Goal: Task Accomplishment & Management: Manage account settings

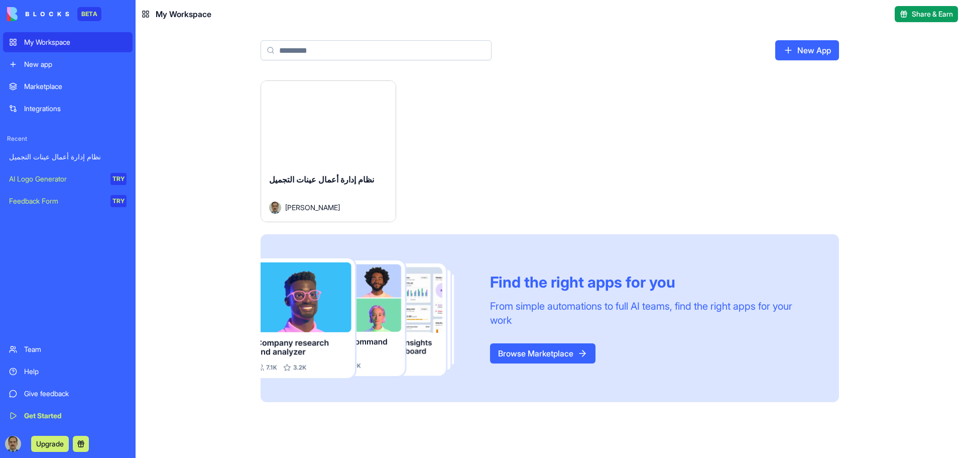
click at [334, 125] on button "Launch" at bounding box center [328, 123] width 75 height 20
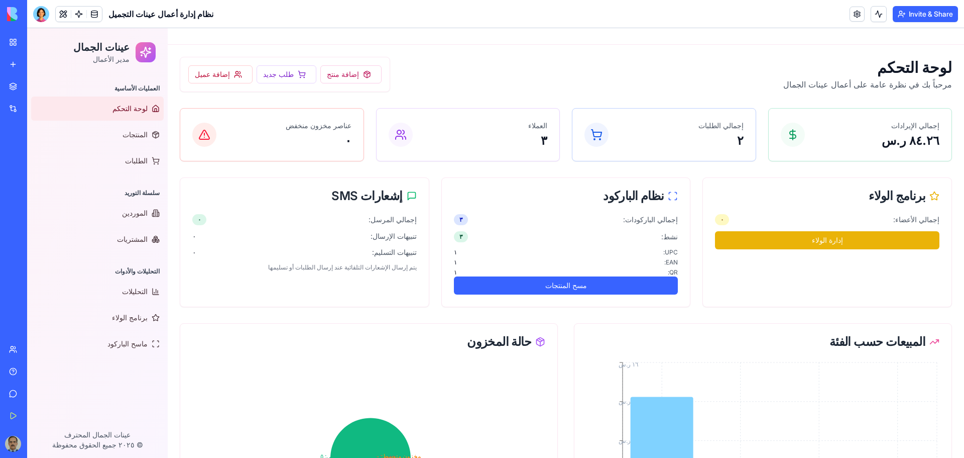
click at [16, 39] on link "My Workspace" at bounding box center [23, 42] width 40 height 20
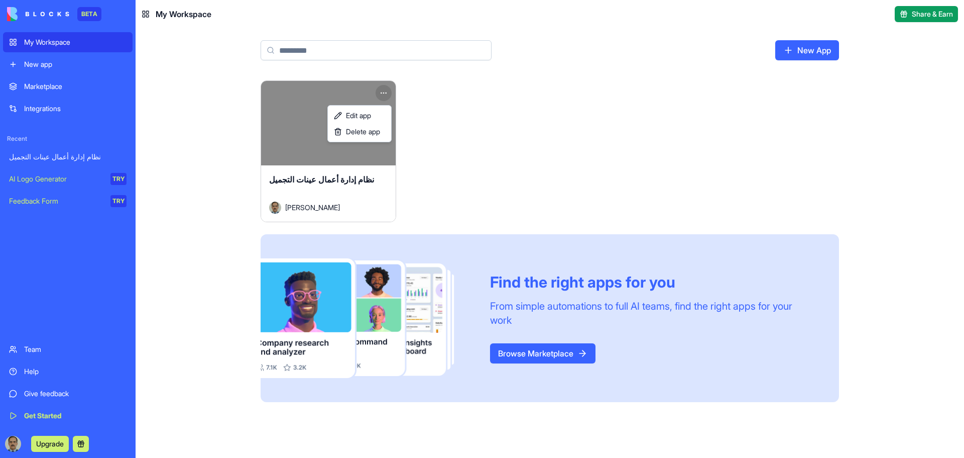
click at [385, 93] on html "BETA My Workspace New app Marketplace Integrations Recent نظام إدارة أعمال عينا…" at bounding box center [482, 229] width 964 height 458
click at [358, 117] on span "Edit app" at bounding box center [358, 115] width 25 height 10
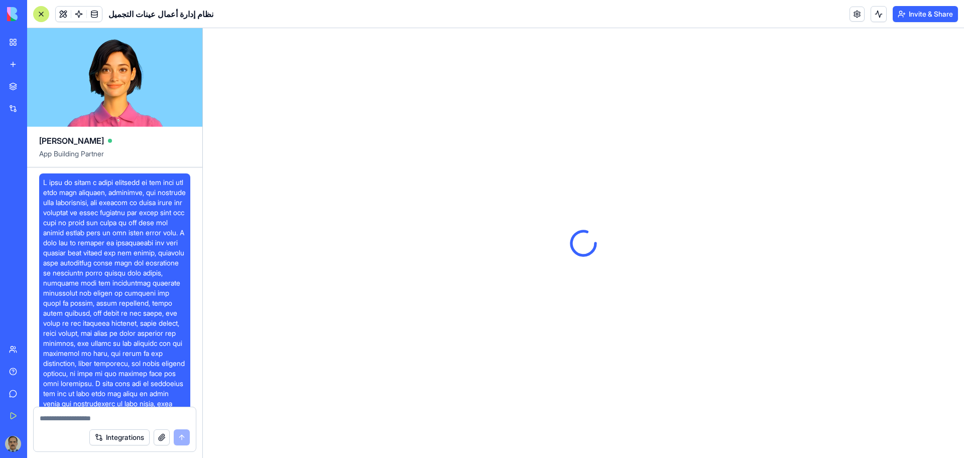
scroll to position [4986, 0]
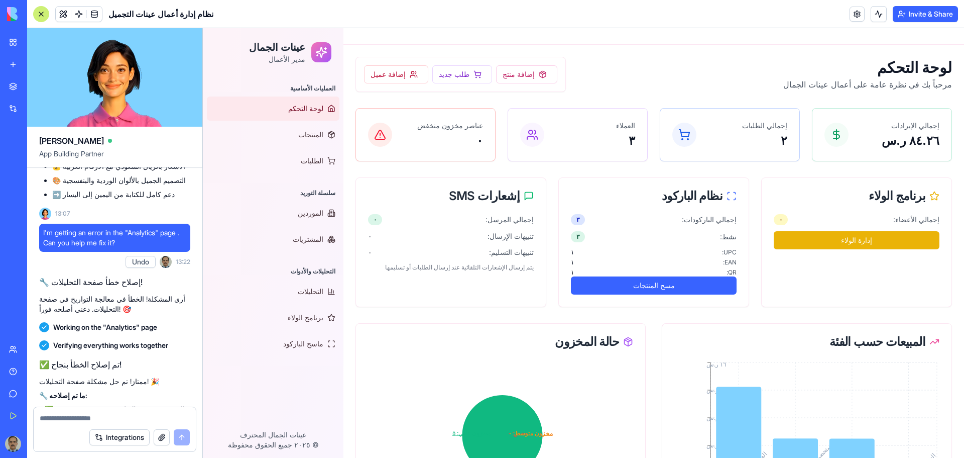
click at [141, 418] on textarea at bounding box center [115, 418] width 150 height 10
type textarea "*"
type textarea "**********"
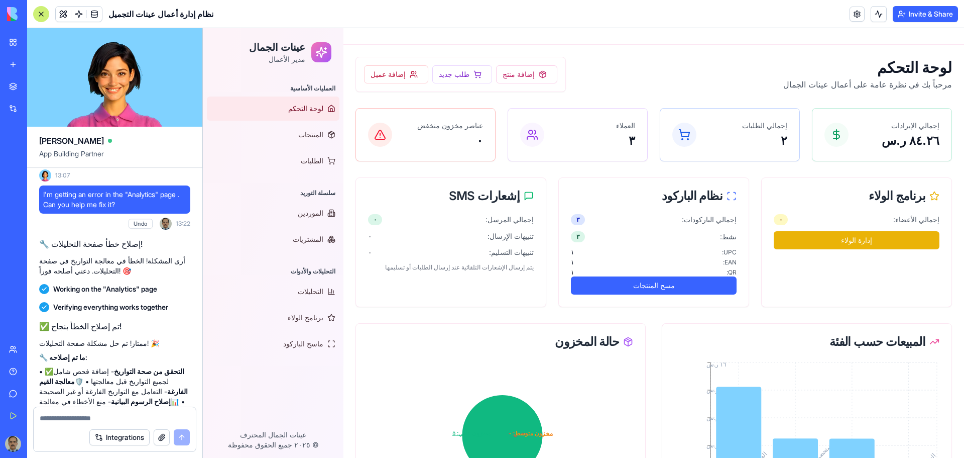
scroll to position [5145, 0]
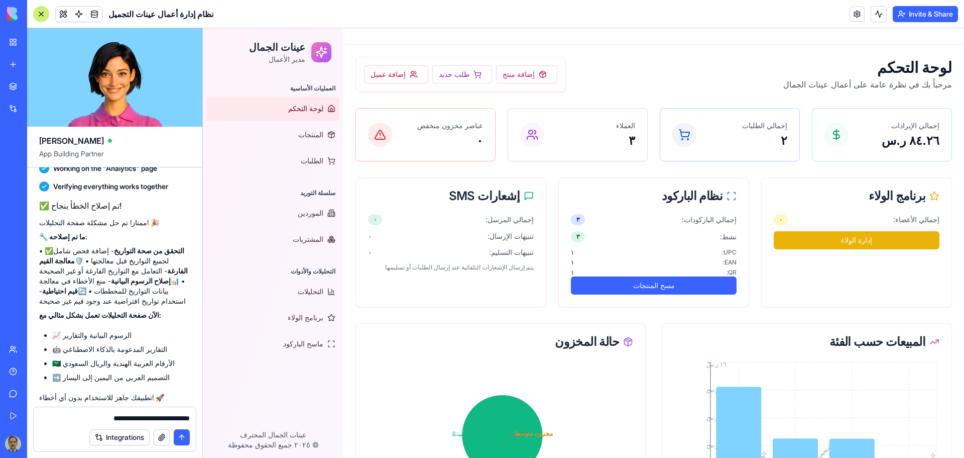
type textarea "**********"
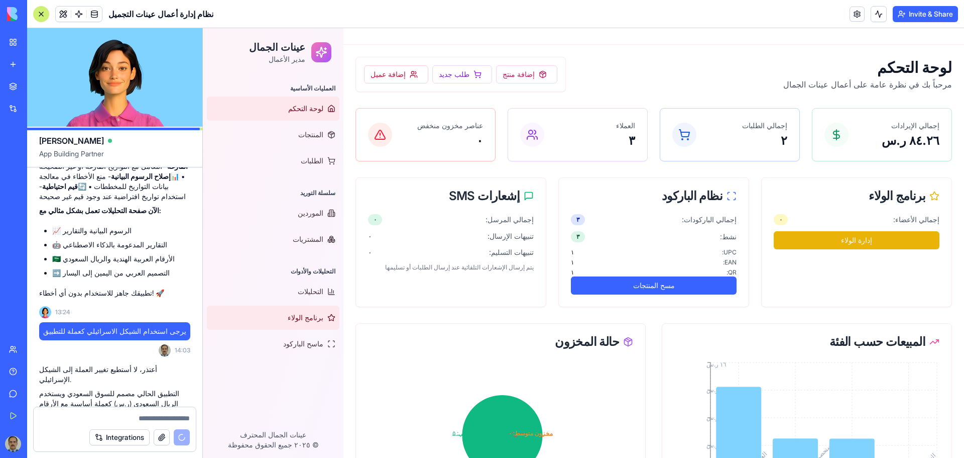
scroll to position [5412, 0]
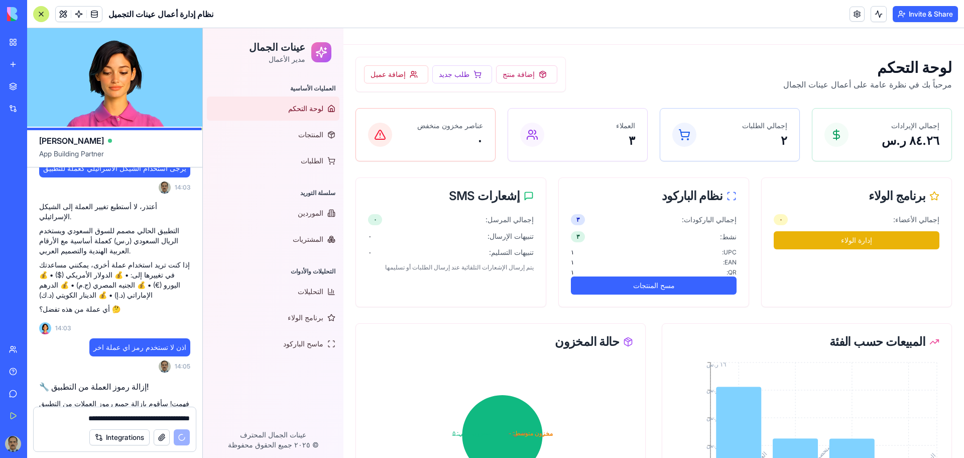
type textarea "**********"
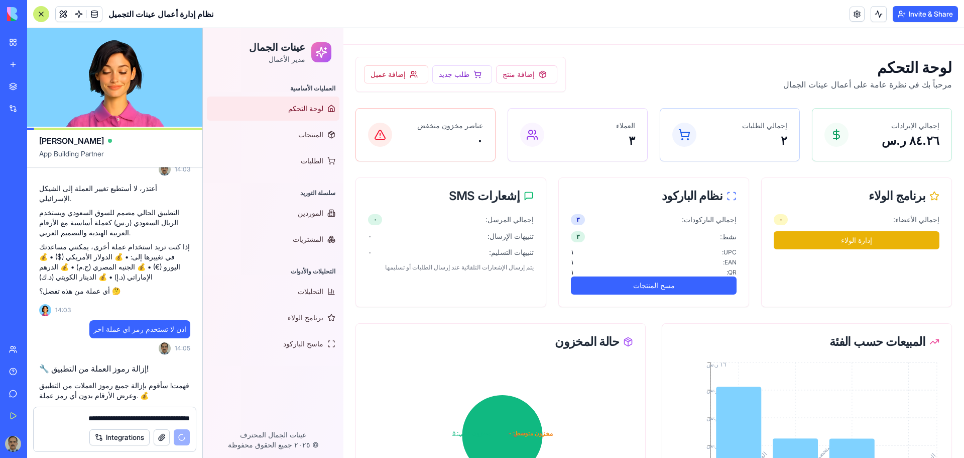
scroll to position [5566, 0]
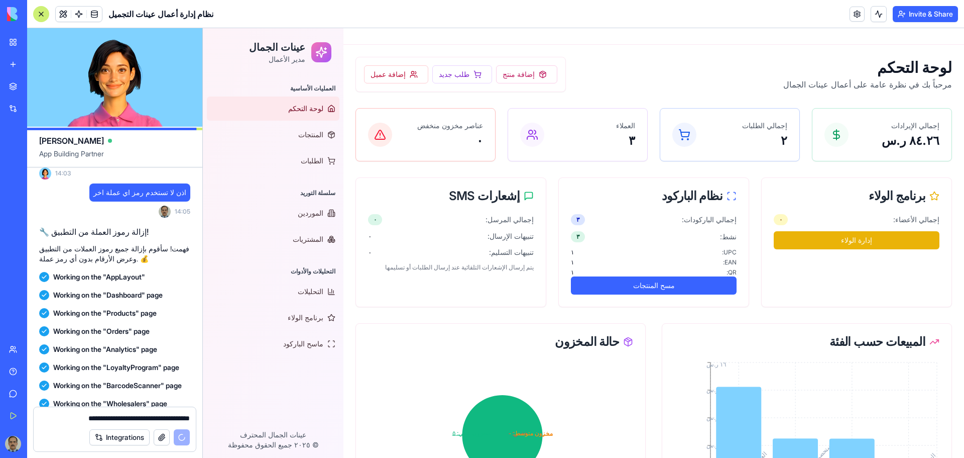
click at [326, 15] on header "نظام إدارة أعمال عينات التجميل Invite & Share" at bounding box center [495, 14] width 937 height 28
click at [741, 74] on div "لوحة التحكم مرحباً بك في نظرة عامة على أعمال عينات الجمال إضافة منتج طلب جديد إ…" at bounding box center [654, 74] width 597 height 35
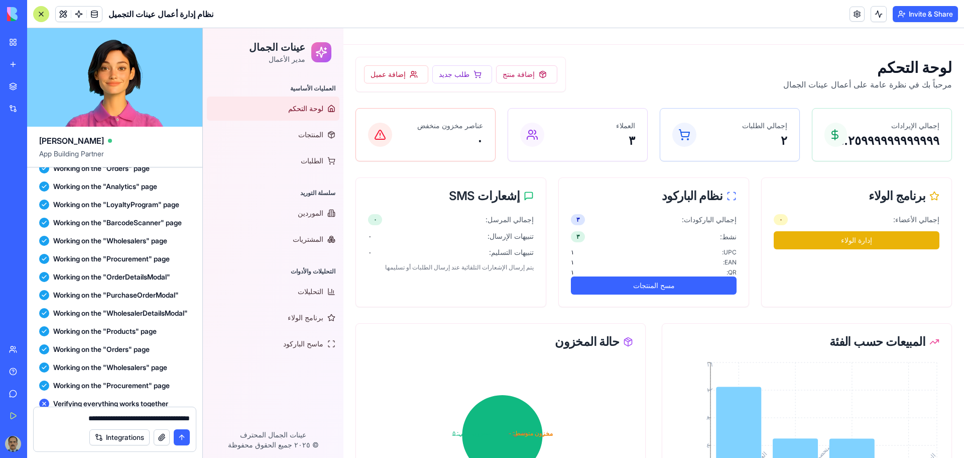
scroll to position [5952, 0]
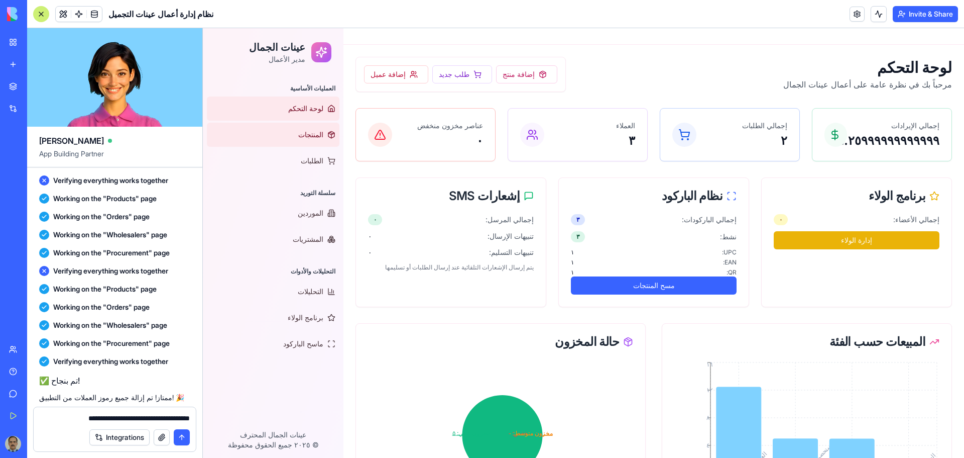
click at [315, 139] on span "المنتجات" at bounding box center [310, 135] width 25 height 10
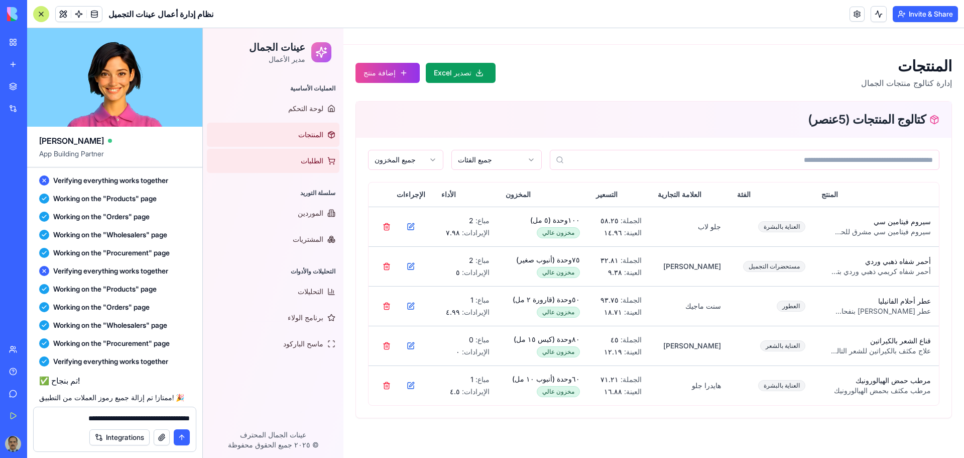
click at [315, 160] on span "الطلبات" at bounding box center [312, 161] width 23 height 10
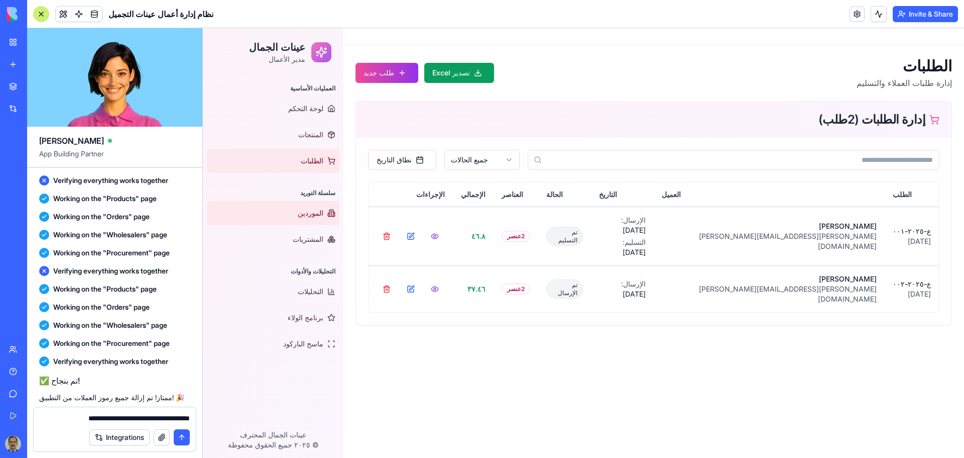
click at [313, 215] on span "الموردين" at bounding box center [311, 213] width 26 height 10
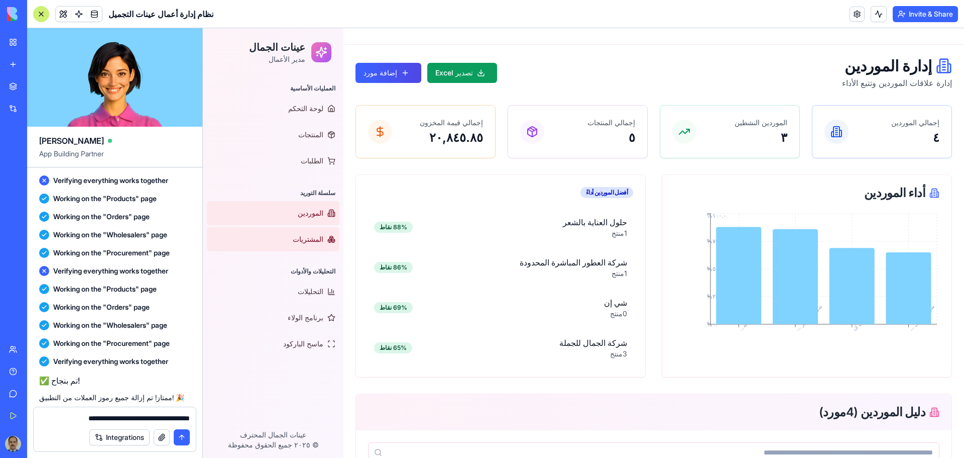
click at [314, 238] on span "المشتريات" at bounding box center [308, 239] width 31 height 10
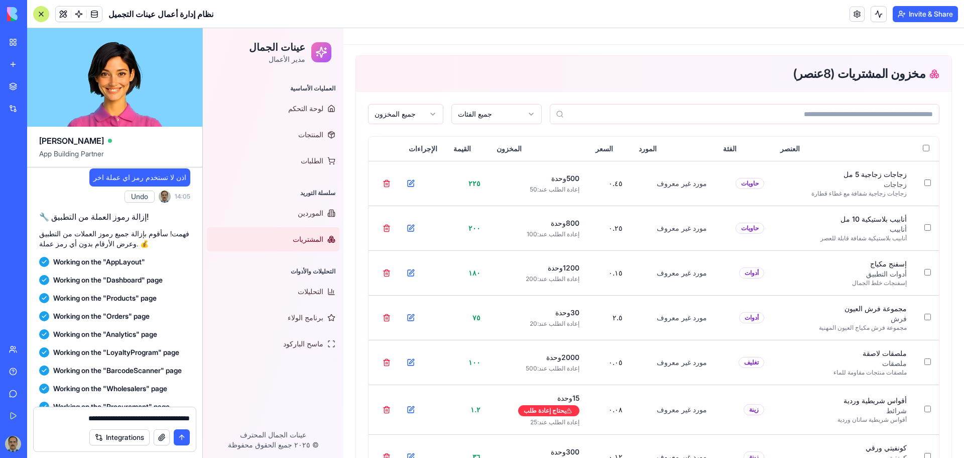
scroll to position [5617, 0]
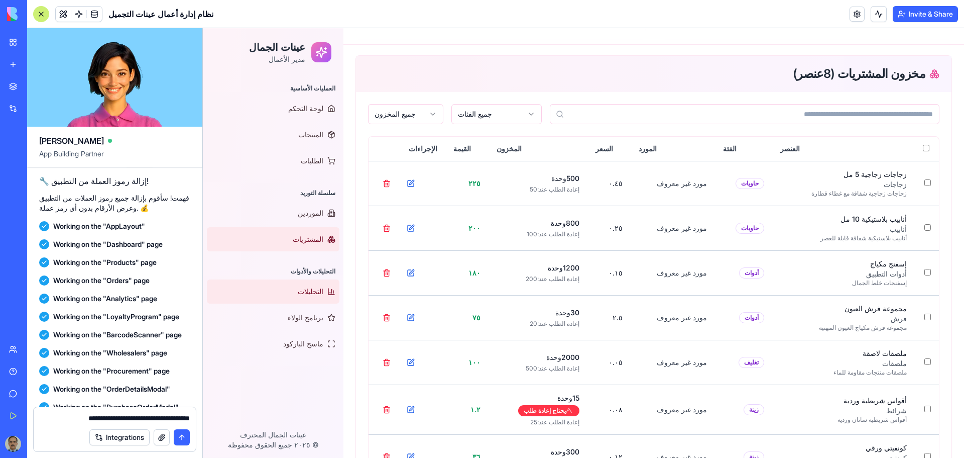
click at [326, 292] on link "التحليلات" at bounding box center [273, 291] width 133 height 24
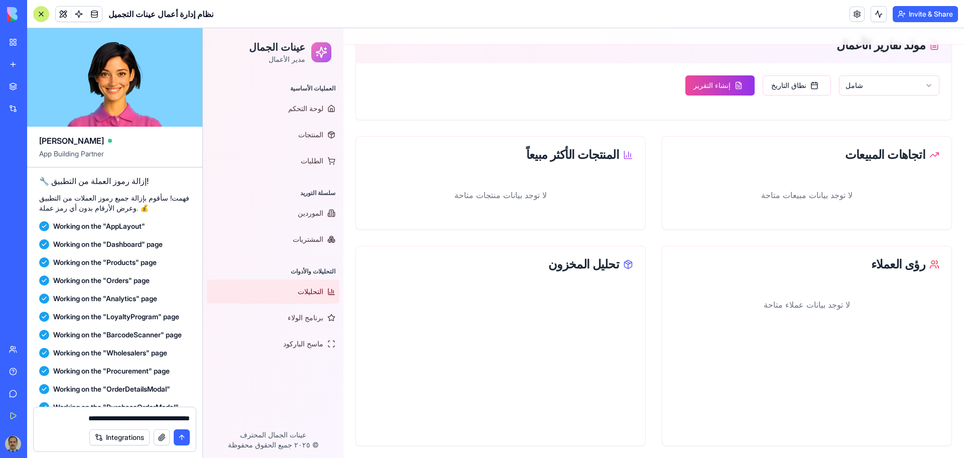
scroll to position [78, 0]
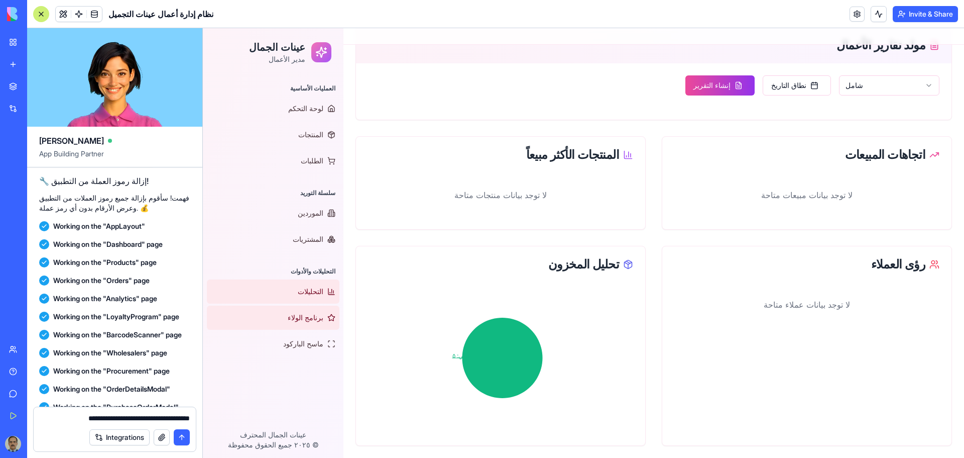
click at [309, 316] on span "برنامج الولاء" at bounding box center [306, 317] width 36 height 10
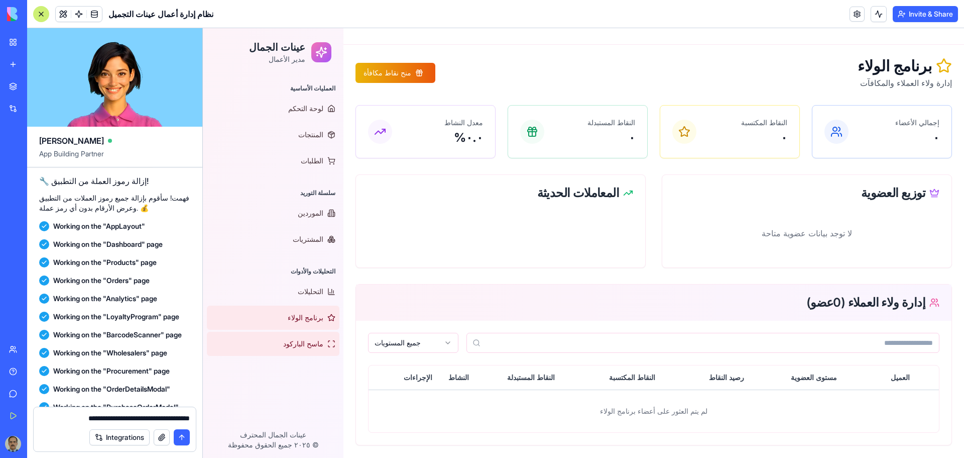
click at [310, 346] on span "ماسح الباركود" at bounding box center [303, 343] width 40 height 10
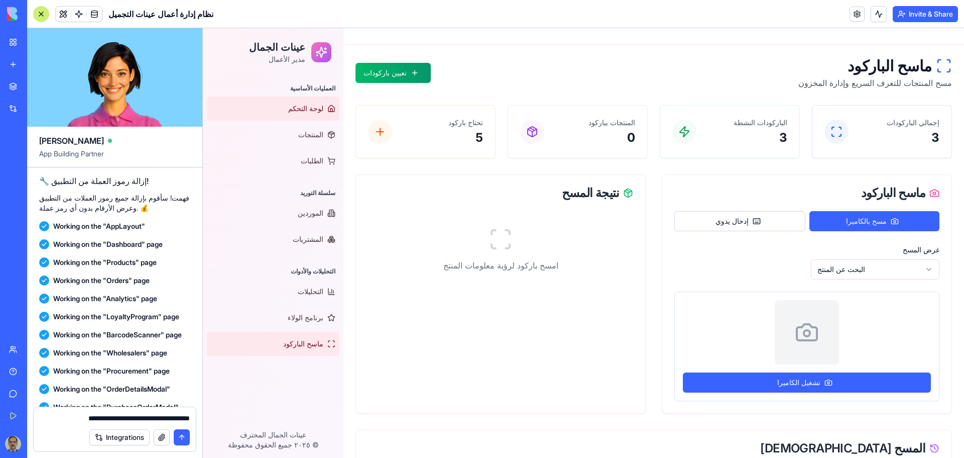
click at [317, 102] on link "لوحة التحكم" at bounding box center [273, 108] width 133 height 24
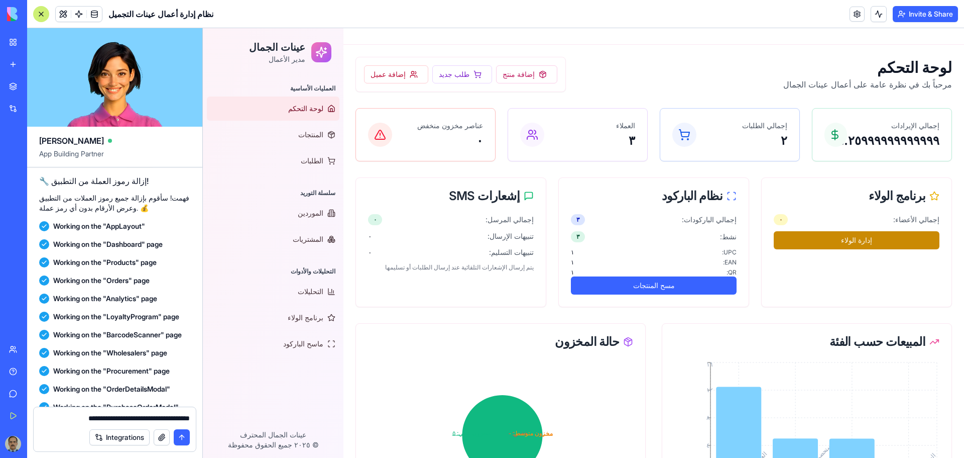
click at [839, 237] on button "إدارة الولاء" at bounding box center [857, 240] width 166 height 18
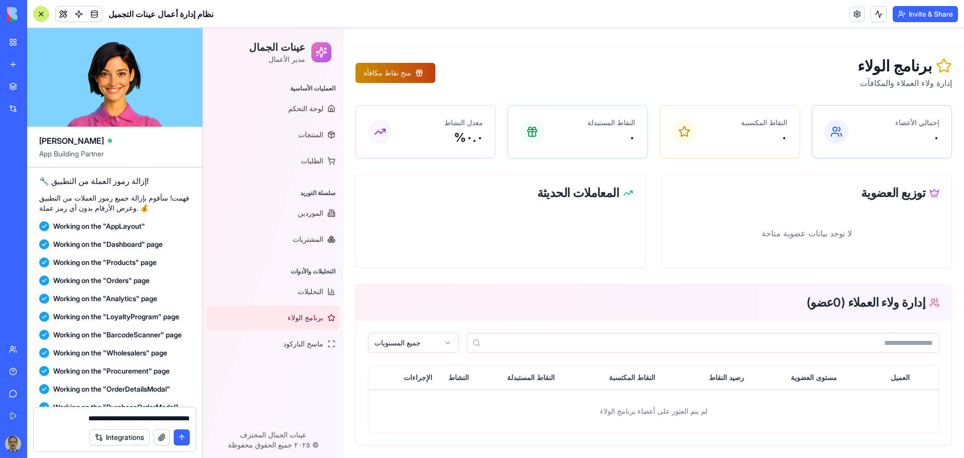
click at [394, 69] on button "منح نقاط مكافأة" at bounding box center [396, 73] width 80 height 20
click at [317, 216] on span "الموردين" at bounding box center [311, 213] width 26 height 10
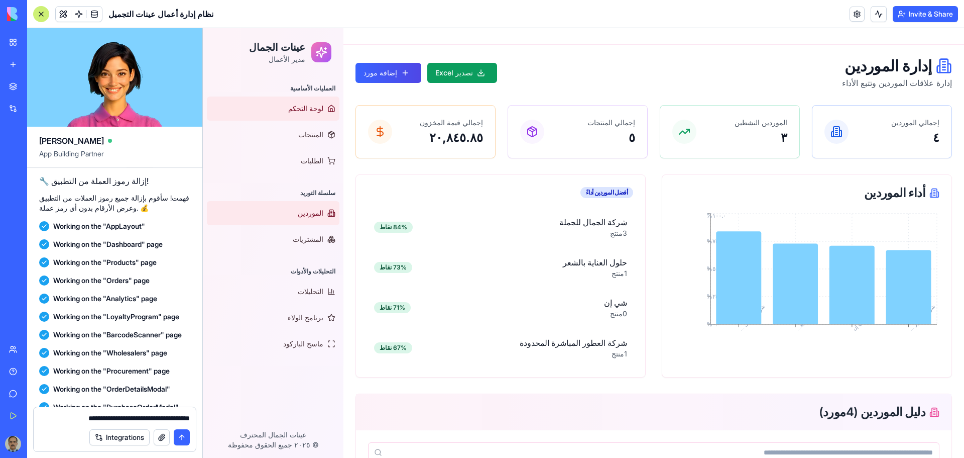
click at [299, 108] on span "لوحة التحكم" at bounding box center [305, 108] width 35 height 10
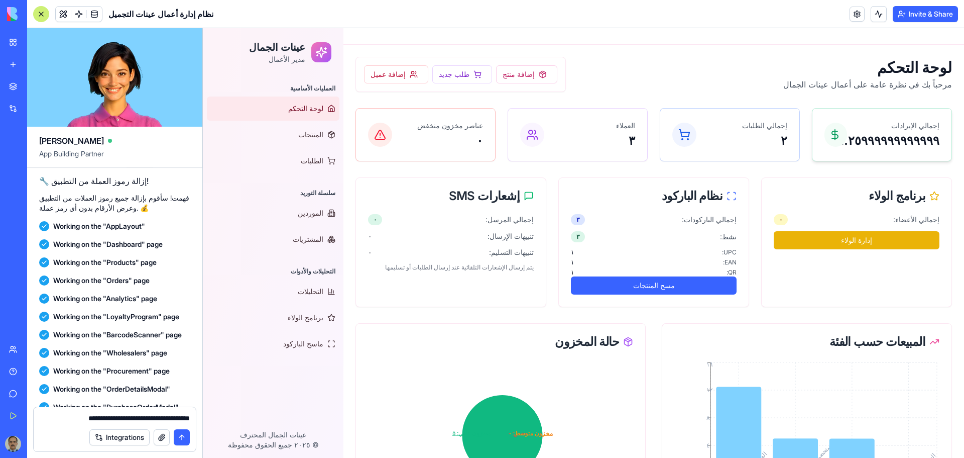
click at [857, 137] on p "٨٤.٢٥٩٩٩٩٩٩٩٩٩٩٩٩" at bounding box center [893, 141] width 93 height 16
click at [309, 133] on span "المنتجات" at bounding box center [310, 135] width 25 height 10
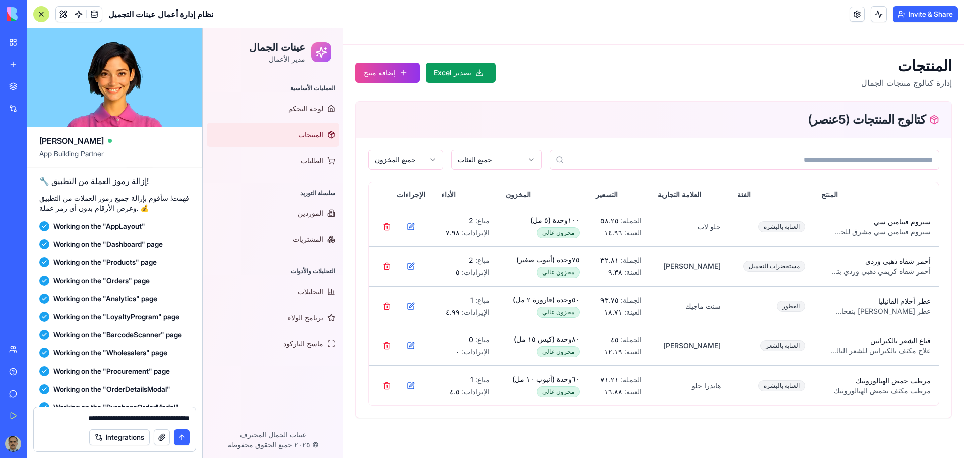
click at [567, 233] on div "مخزون عالي" at bounding box center [558, 232] width 43 height 11
click at [37, 40] on div "My Workspace" at bounding box center [30, 42] width 13 height 10
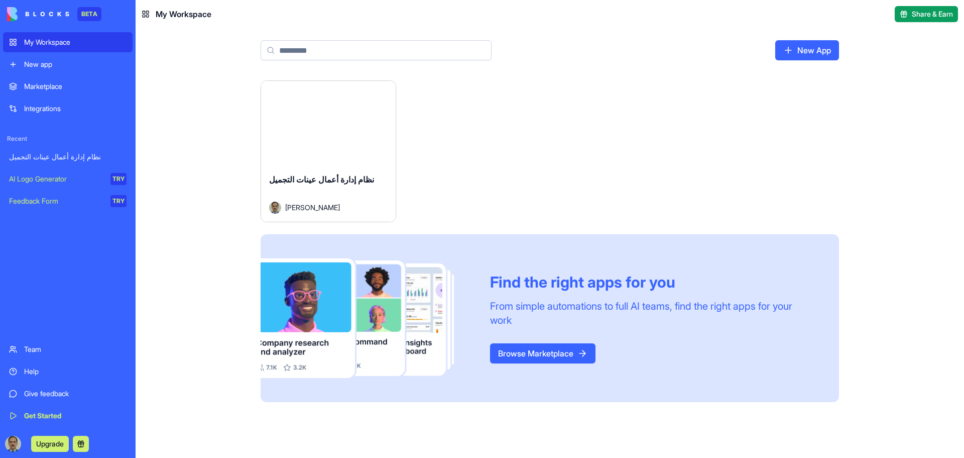
click at [385, 93] on html "BETA My Workspace New app Marketplace Integrations Recent نظام إدارة أعمال عينا…" at bounding box center [482, 229] width 964 height 458
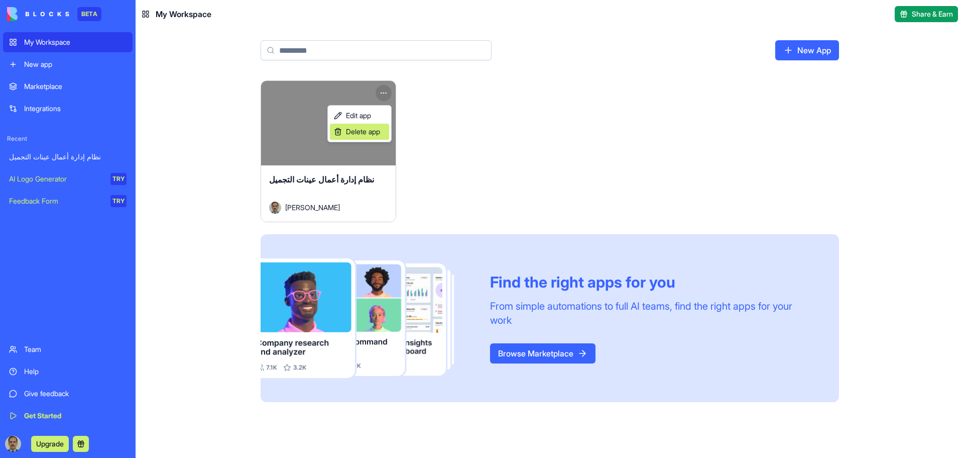
click at [380, 135] on span "Delete app" at bounding box center [363, 132] width 34 height 10
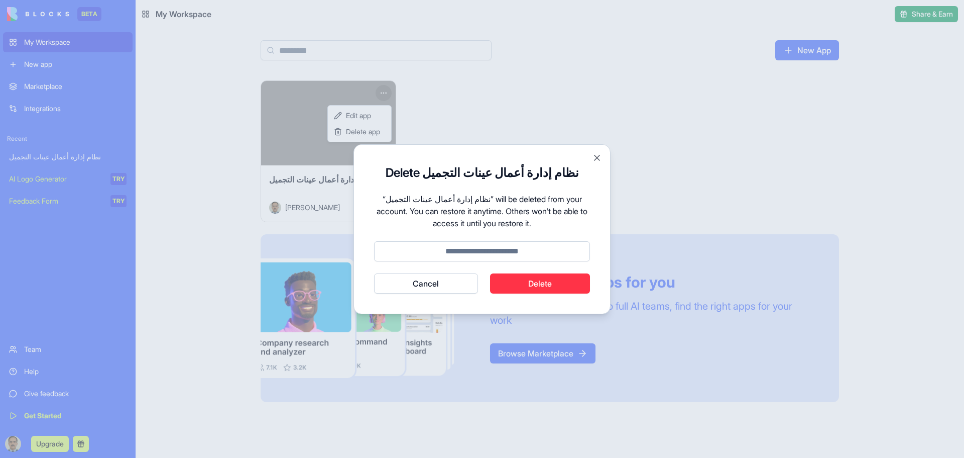
click at [536, 282] on button "Delete" at bounding box center [540, 283] width 100 height 20
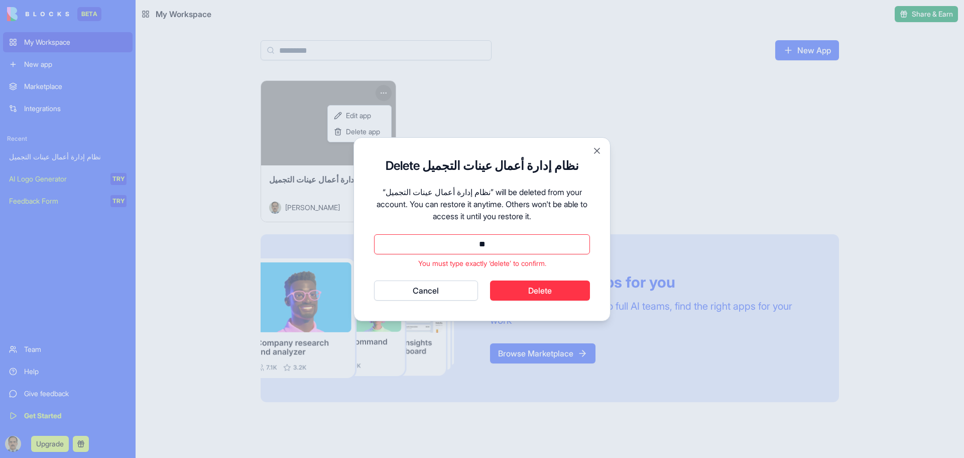
type input "*"
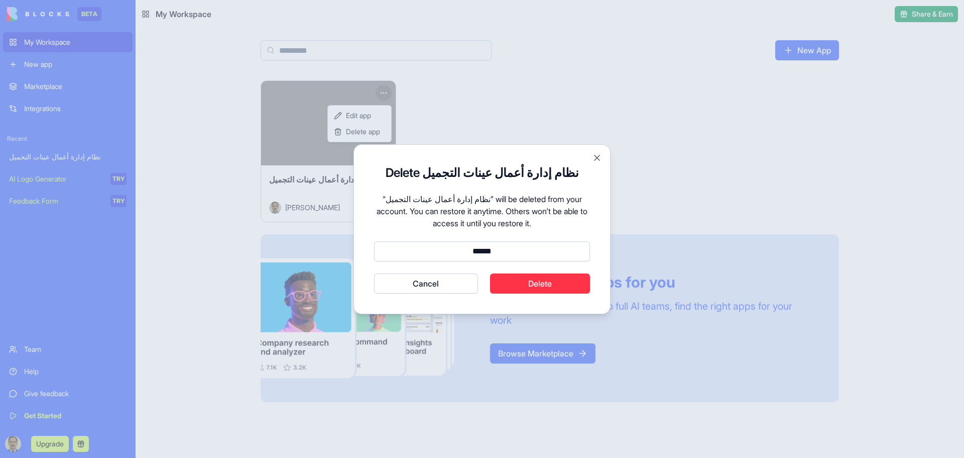
type input "******"
click at [374, 273] on button "Cancel" at bounding box center [426, 283] width 104 height 20
